Goal: Obtain resource: Download file/media

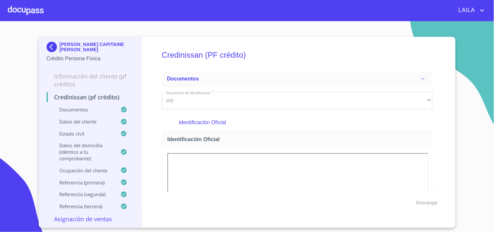
click at [49, 50] on img at bounding box center [53, 47] width 13 height 10
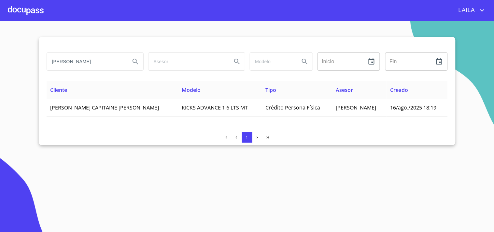
click at [113, 64] on input "[PERSON_NAME]" at bounding box center [86, 62] width 78 height 18
type input "[PERSON_NAME]"
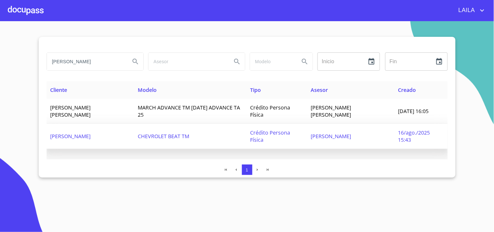
click at [91, 133] on span "[PERSON_NAME]" at bounding box center [71, 136] width 40 height 7
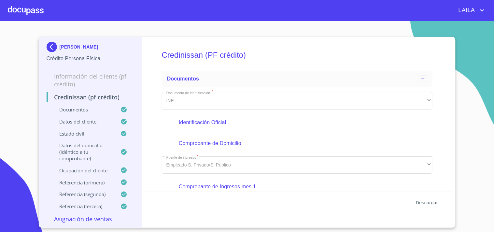
click at [438, 202] on span "Descargar" at bounding box center [427, 203] width 22 height 8
